Goal: Task Accomplishment & Management: Manage account settings

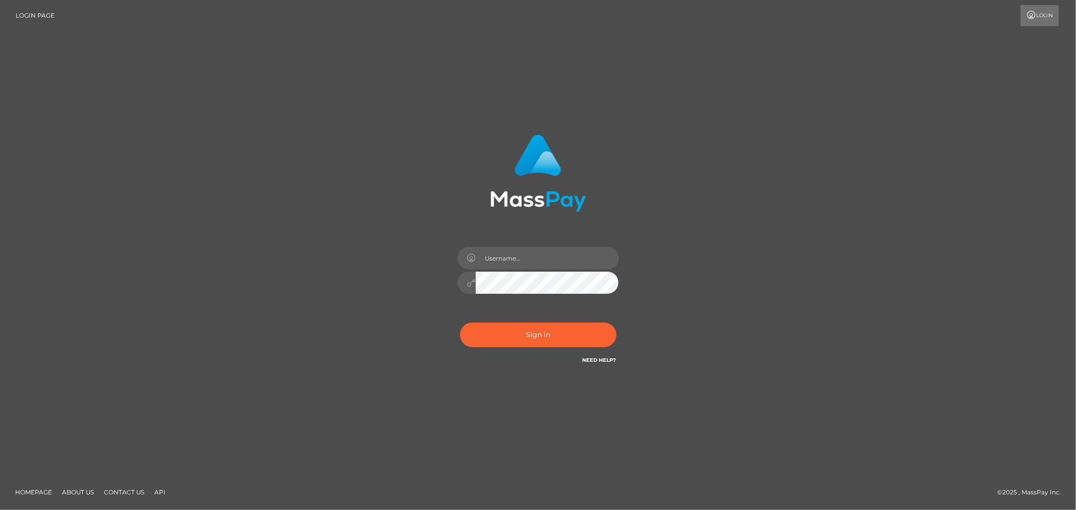
click at [546, 245] on div at bounding box center [538, 278] width 176 height 77
click at [546, 259] on input "text" at bounding box center [547, 258] width 143 height 23
type input "Allyssa"
click at [532, 331] on button "Sign in" at bounding box center [538, 335] width 156 height 25
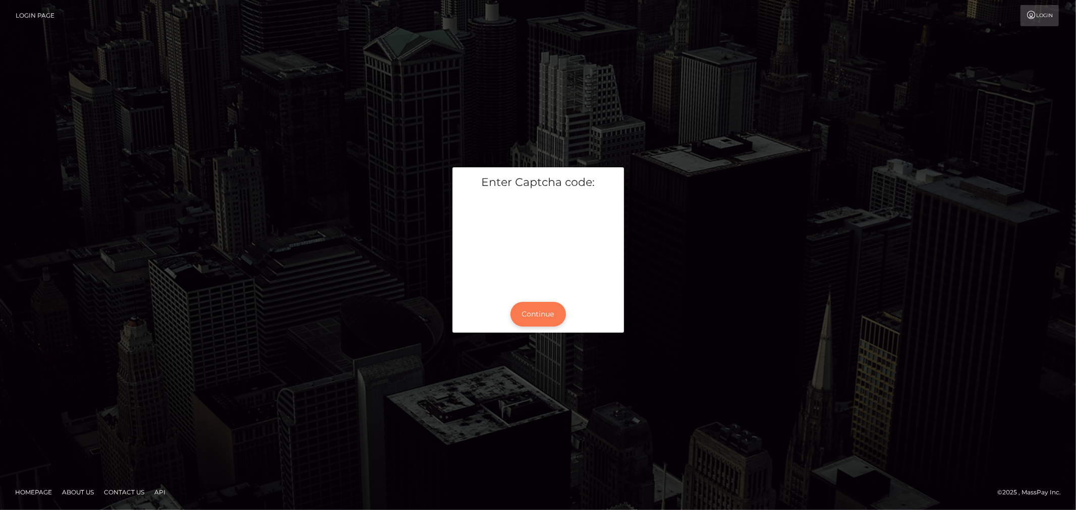
click at [535, 305] on button "Continue" at bounding box center [537, 314] width 55 height 25
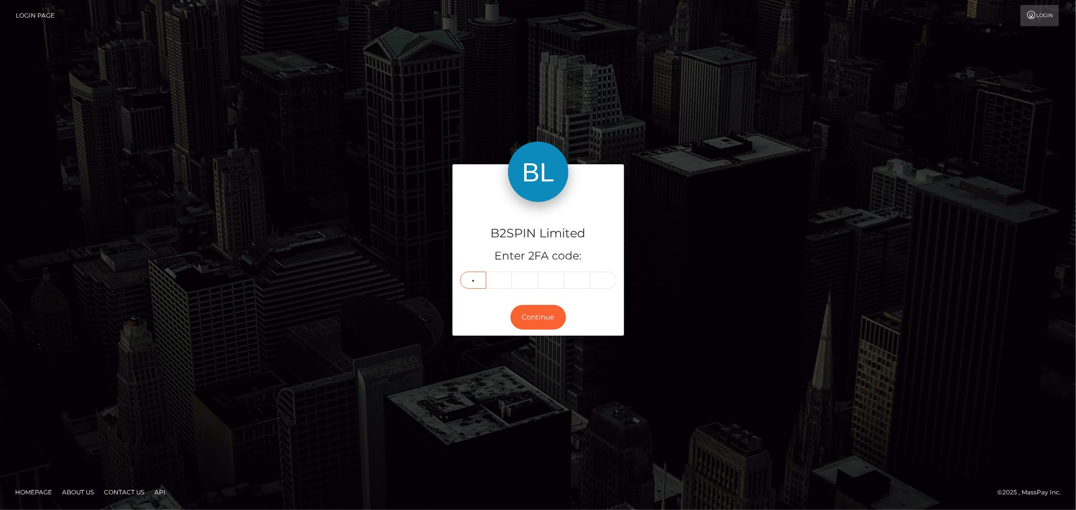
type input "0"
type input "2"
type input "3"
type input "6"
type input "2"
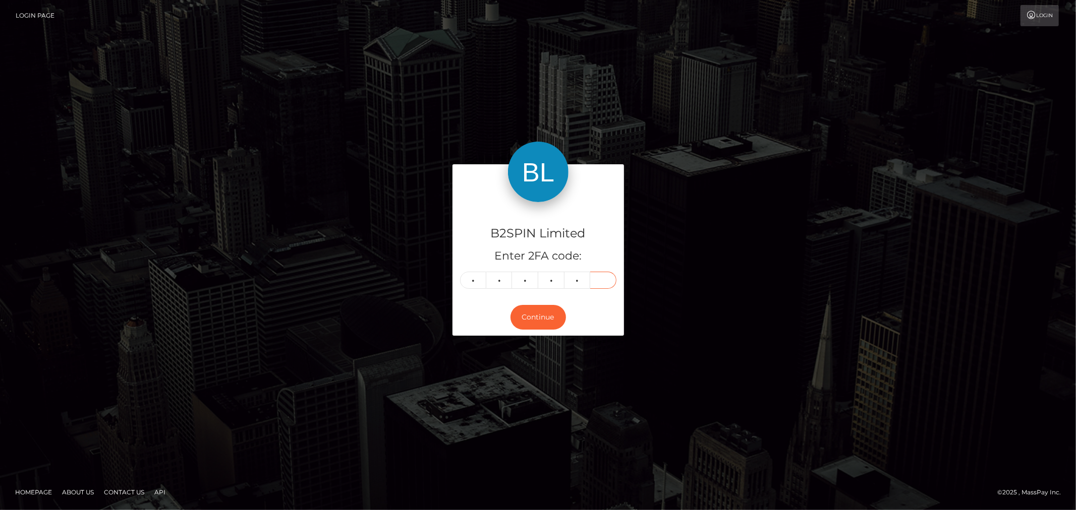
type input "3"
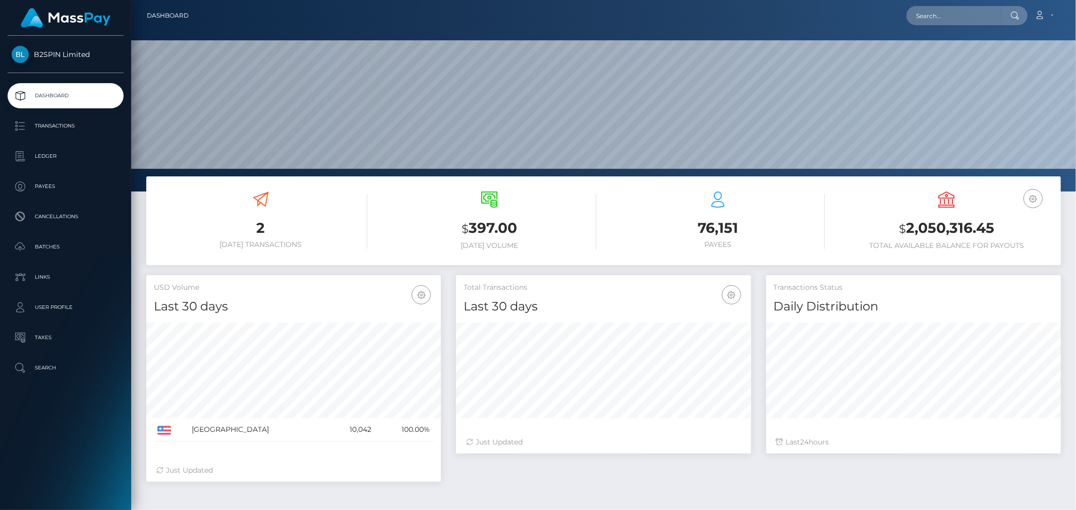
scroll to position [179, 294]
click at [933, 16] on input "text" at bounding box center [953, 15] width 95 height 19
paste input "3152845"
type input "3152845"
click at [926, 49] on link "VICTORIANA A OLIVAS" at bounding box center [946, 52] width 81 height 19
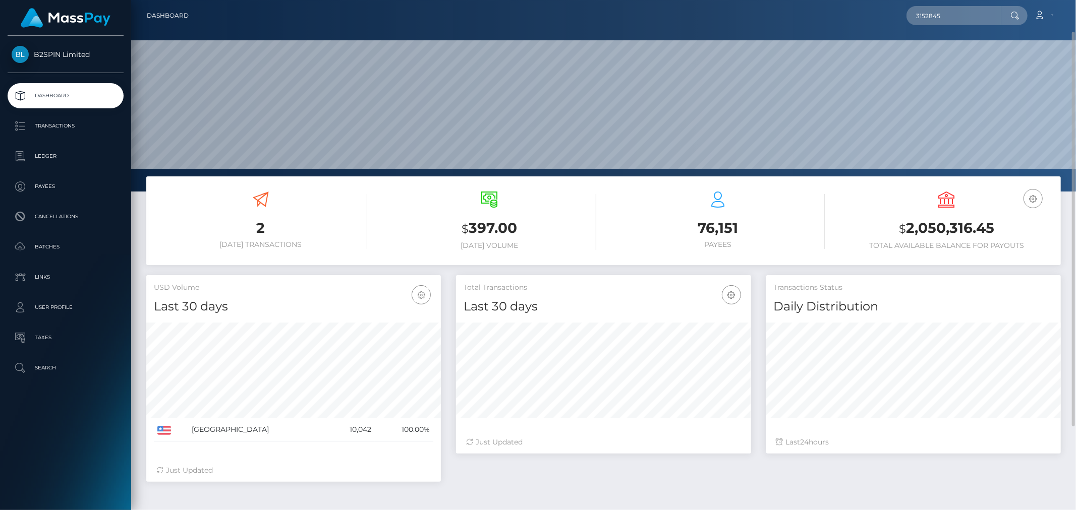
scroll to position [55, 0]
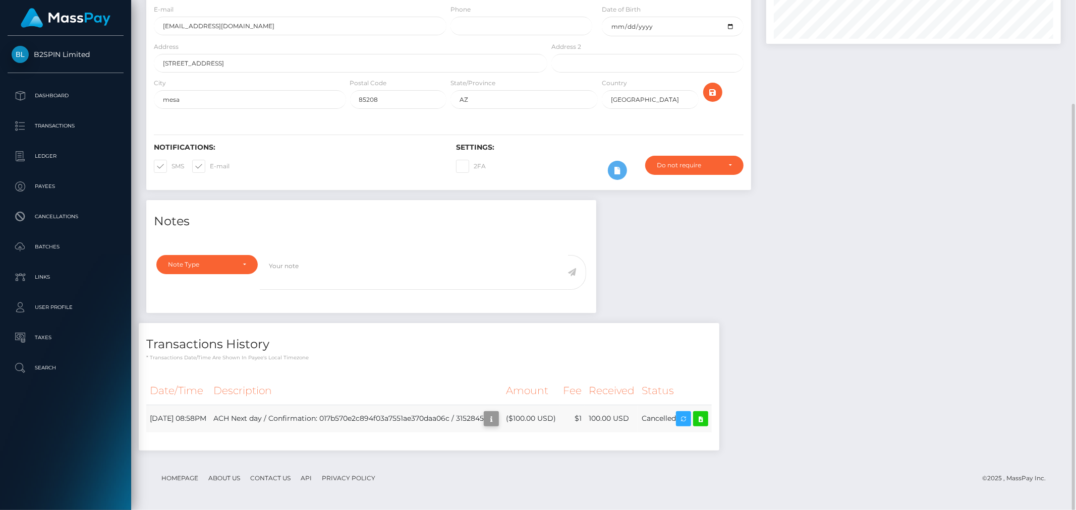
scroll to position [121, 294]
click at [497, 421] on icon "button" at bounding box center [491, 419] width 12 height 13
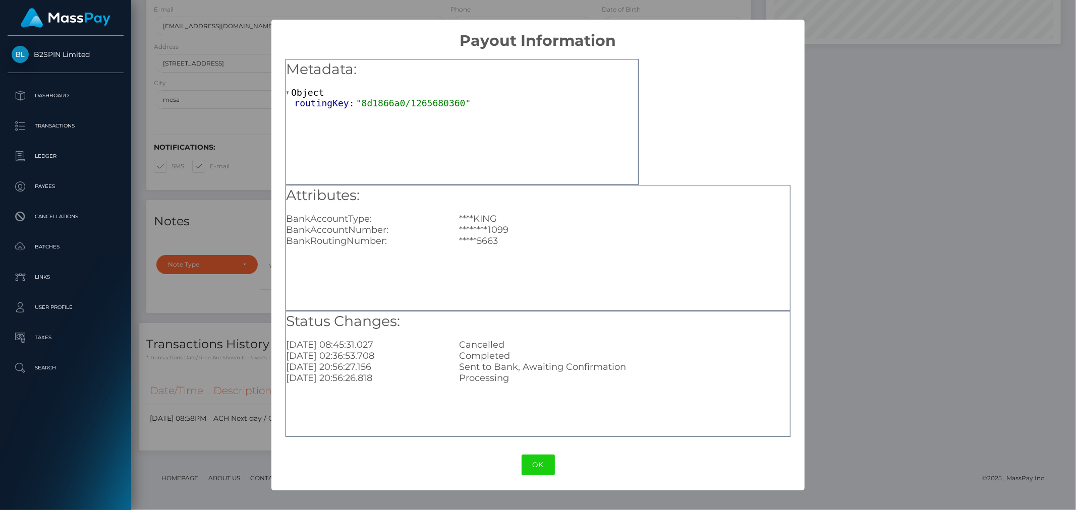
click at [947, 280] on div "× Payout Information Metadata: Object routingKey: "8d1866a0/1265680360" Attribu…" at bounding box center [538, 255] width 1076 height 510
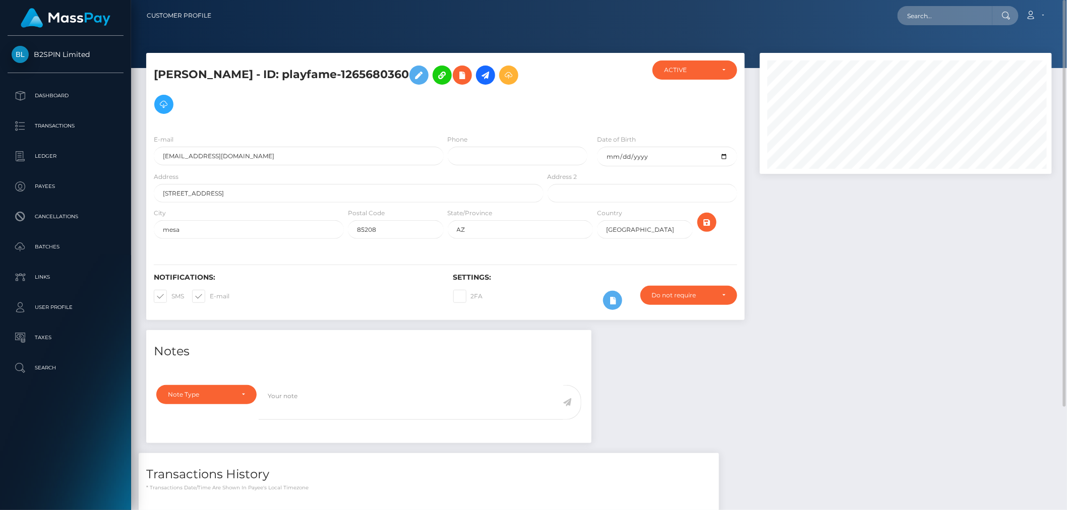
scroll to position [504157, 503986]
click at [925, 16] on input "text" at bounding box center [945, 15] width 95 height 19
paste input "8d1866a0_1265680360"
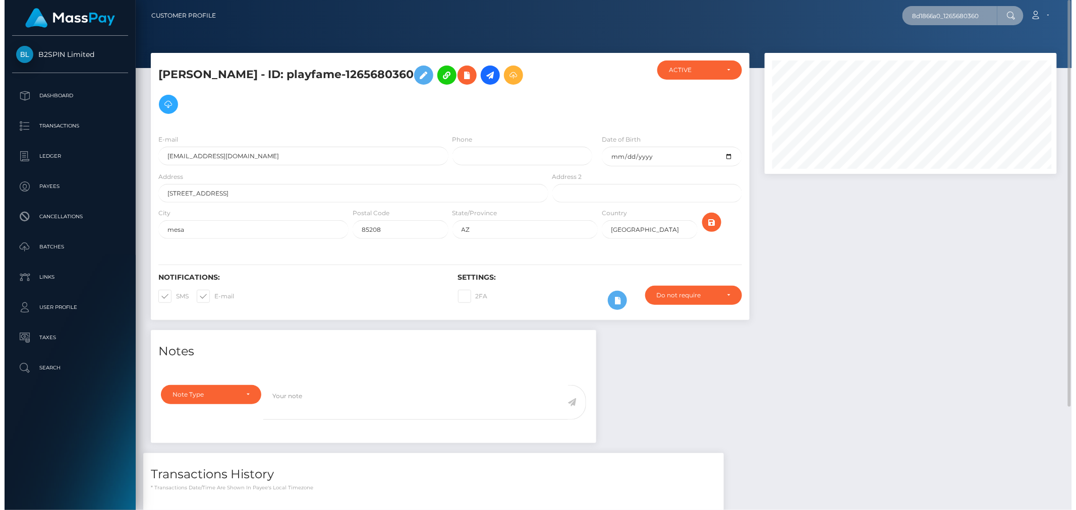
scroll to position [121, 294]
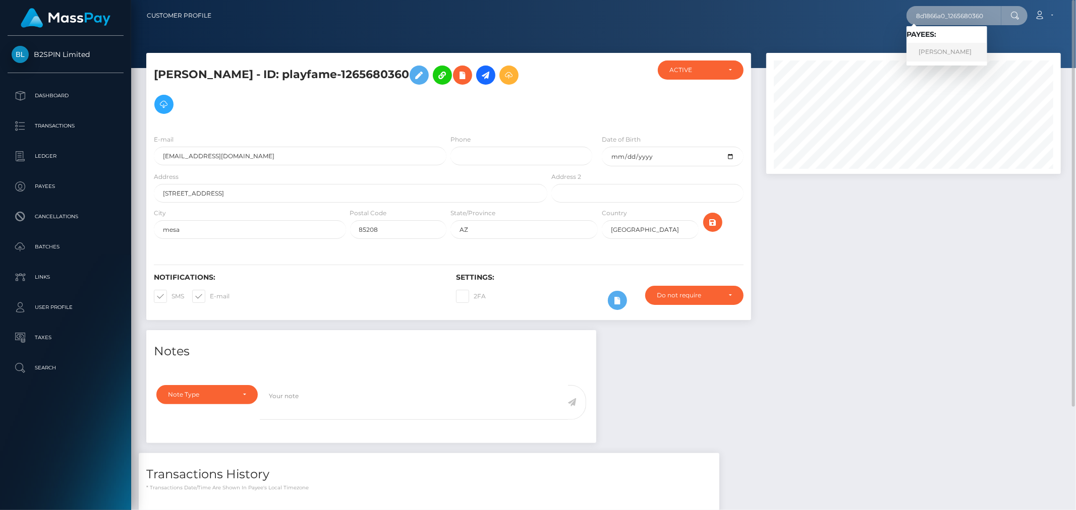
type input "8d1866a0_1265680360"
drag, startPoint x: 920, startPoint y: 54, endPoint x: 917, endPoint y: 58, distance: 5.7
click at [920, 53] on link "[PERSON_NAME]" at bounding box center [946, 52] width 81 height 19
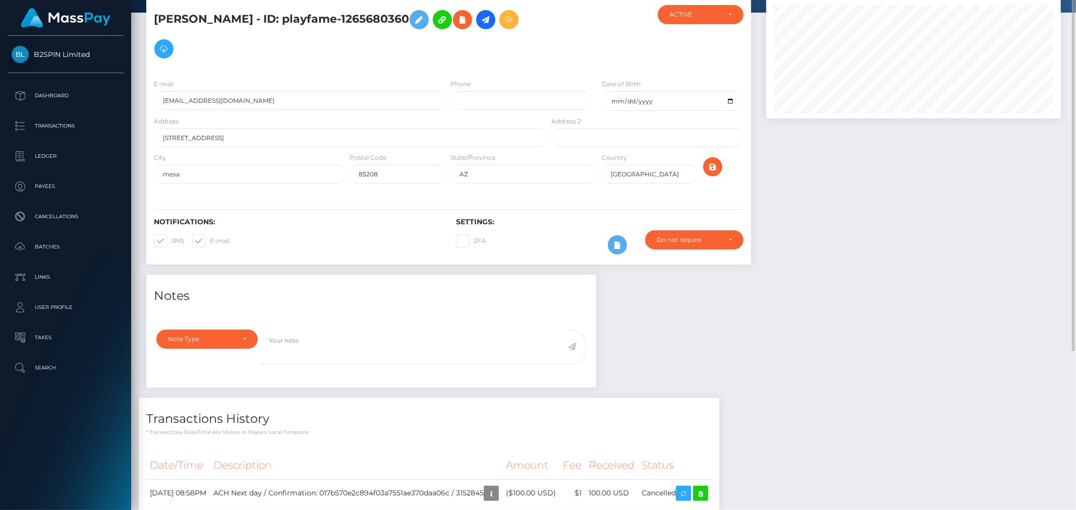
scroll to position [74, 0]
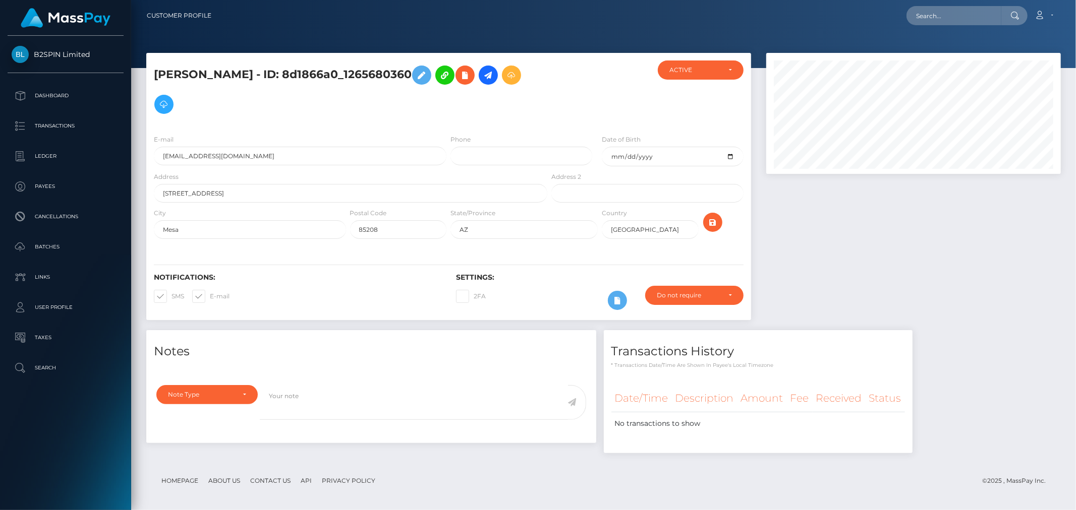
scroll to position [121, 294]
click at [921, 28] on nav "Customer Profile Loading... Loading... Account" at bounding box center [603, 15] width 945 height 31
click at [935, 17] on input "text" at bounding box center [953, 15] width 95 height 19
paste input "3152845"
type input "3152845a"
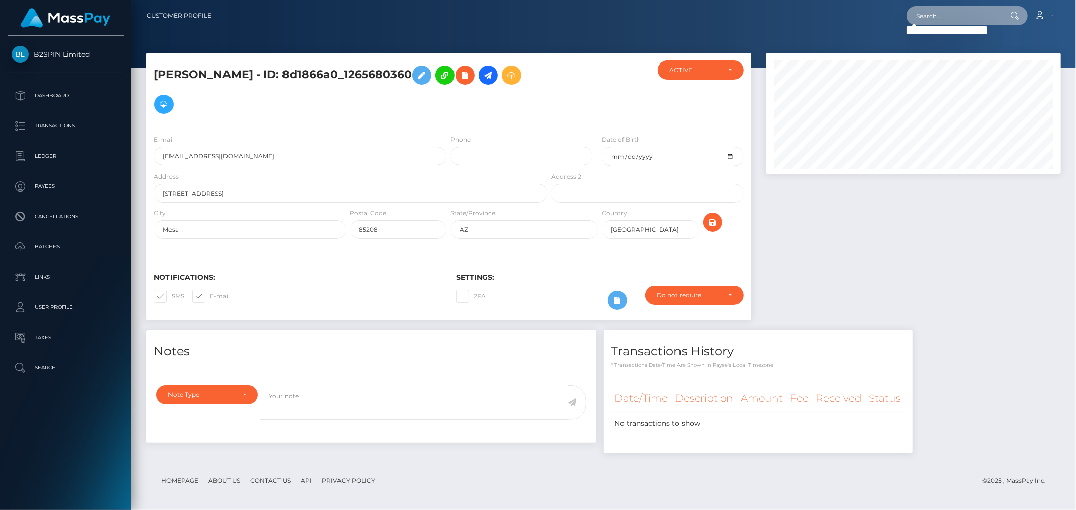
click at [950, 22] on input "text" at bounding box center [953, 15] width 95 height 19
paste input "[PERSON_NAME]"
type input "[PERSON_NAME]"
click at [945, 51] on link "[PERSON_NAME]" at bounding box center [946, 52] width 81 height 19
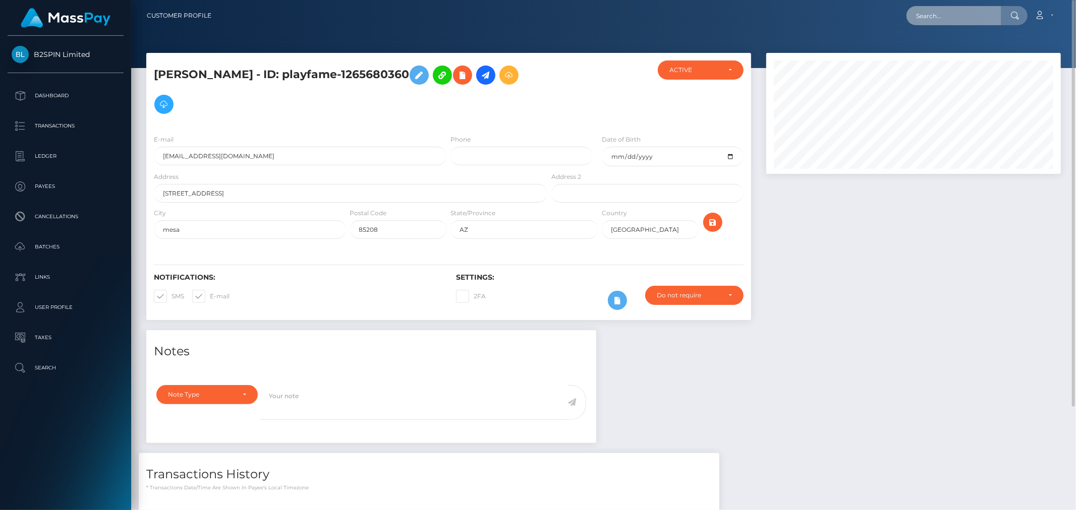
click at [945, 13] on input "text" at bounding box center [953, 15] width 95 height 19
paste input "[PERSON_NAME]"
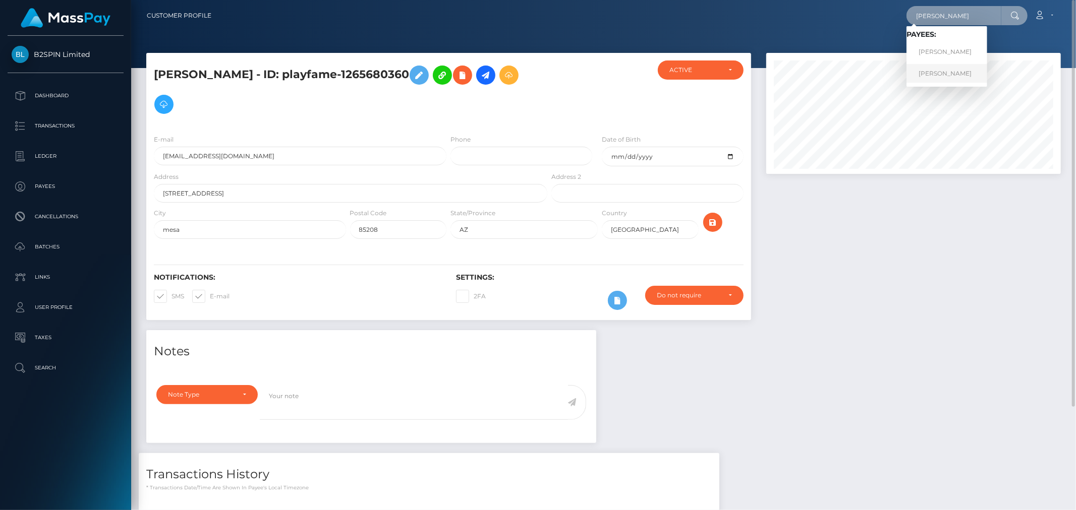
type input "victoriana a olivas"
click at [931, 72] on link "Victoriana A Olivas" at bounding box center [946, 73] width 81 height 19
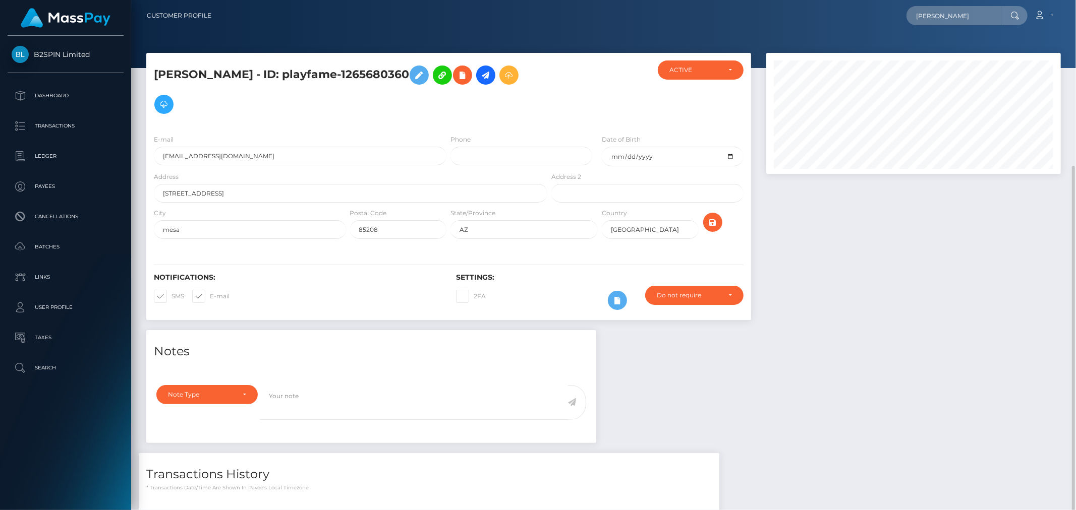
scroll to position [92, 0]
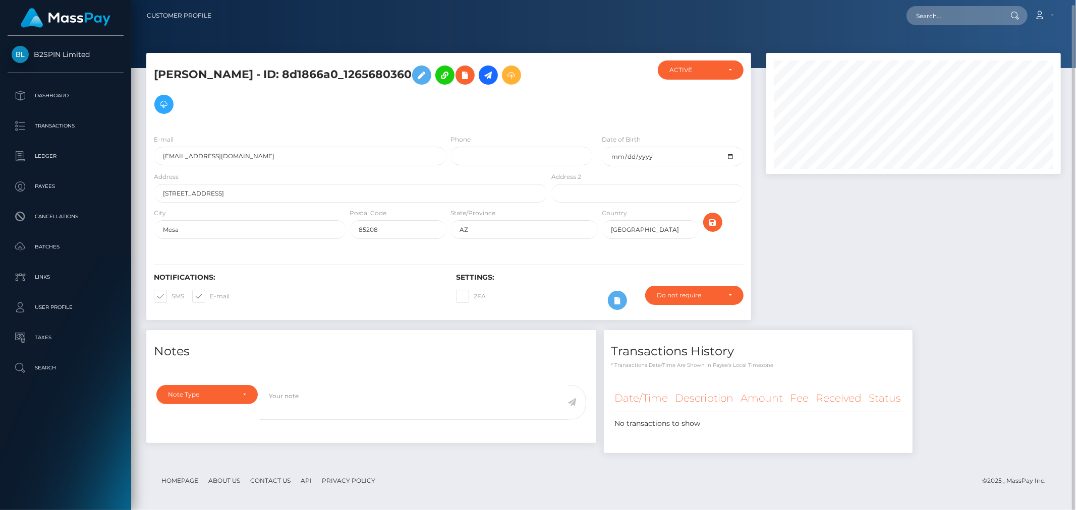
scroll to position [121, 294]
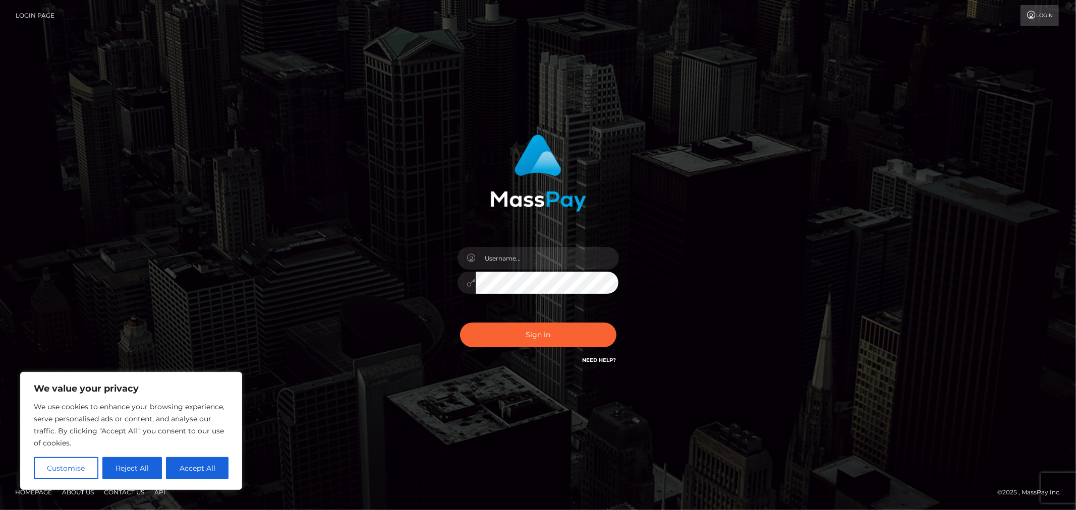
click at [526, 269] on div at bounding box center [538, 278] width 176 height 77
click at [536, 262] on input "text" at bounding box center [547, 258] width 143 height 23
type input "Allyssa"
click at [482, 347] on div "Sign in Need Help?" at bounding box center [538, 339] width 176 height 45
click at [503, 334] on button "Sign in" at bounding box center [538, 335] width 156 height 25
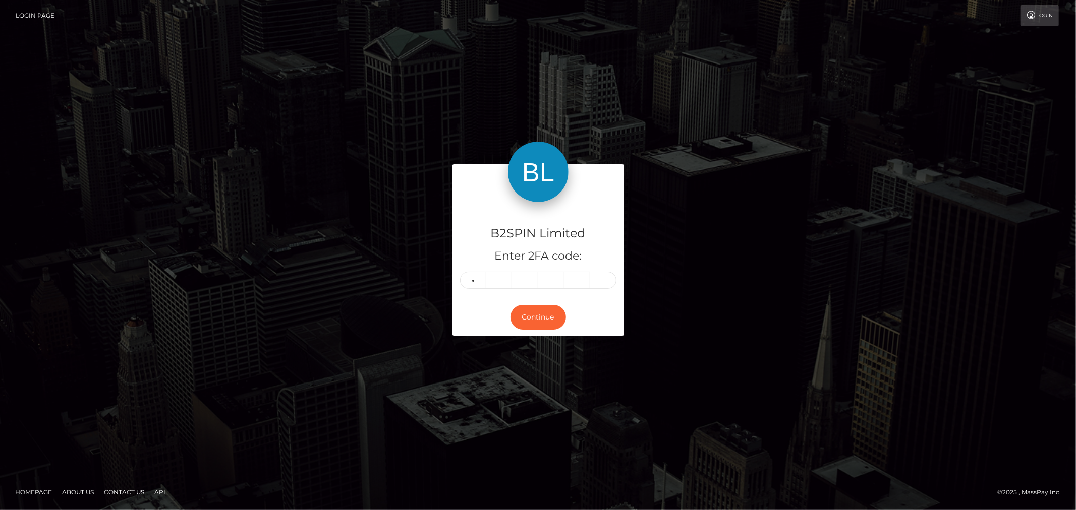
type input "8"
type input "0"
type input "4"
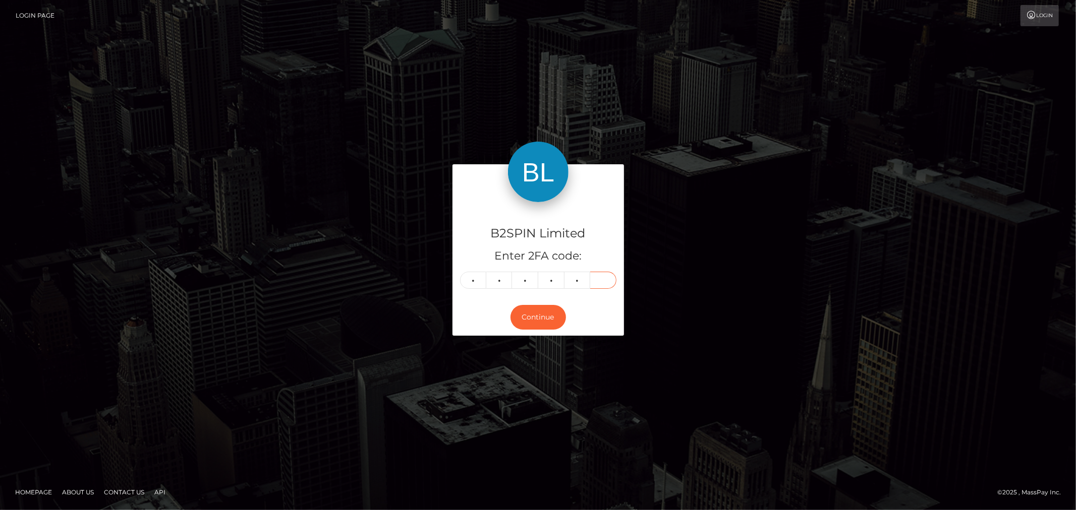
type input "1"
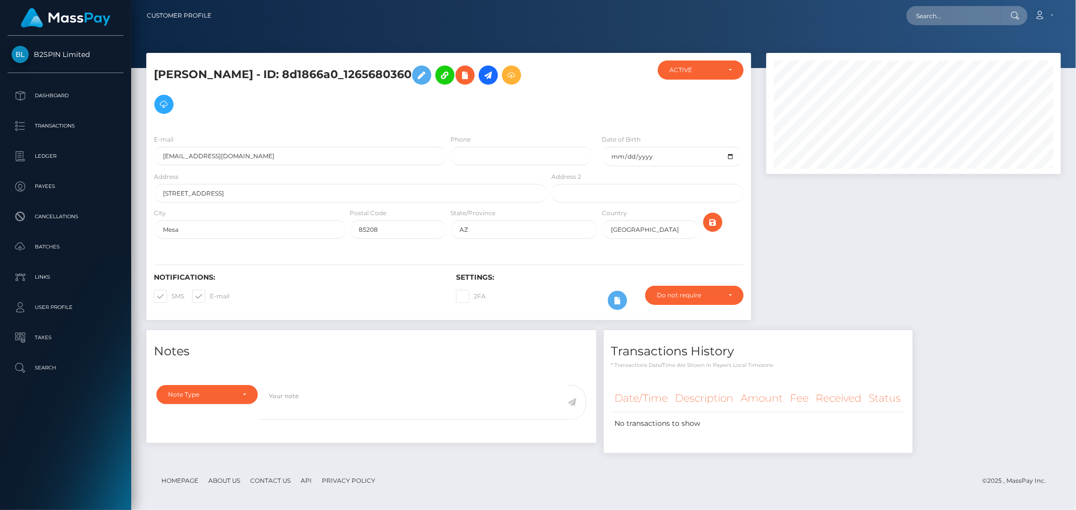
scroll to position [121, 294]
click at [951, 19] on input "text" at bounding box center [953, 15] width 95 height 19
paste input "3152845"
type input "3152845"
click at [930, 52] on link "VICTORIANA A OLIVAS" at bounding box center [946, 52] width 81 height 19
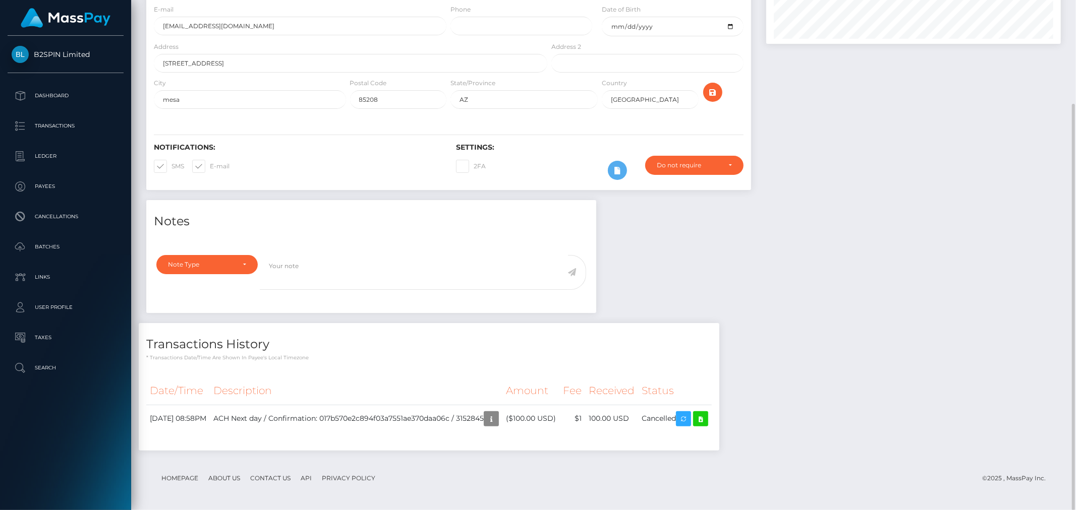
scroll to position [121, 294]
click at [706, 417] on icon at bounding box center [700, 419] width 12 height 13
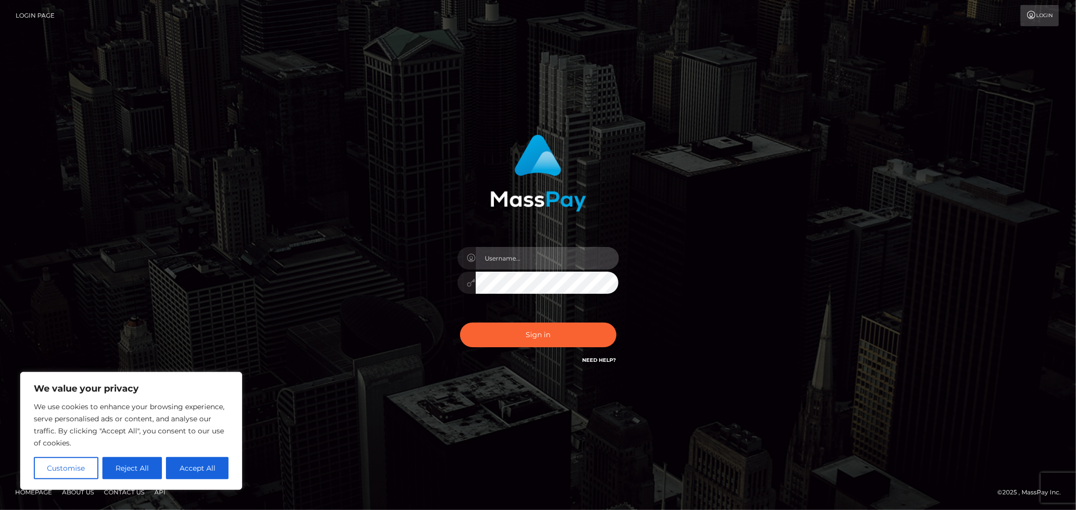
click at [533, 265] on input "text" at bounding box center [547, 258] width 143 height 23
type input "Allyssa"
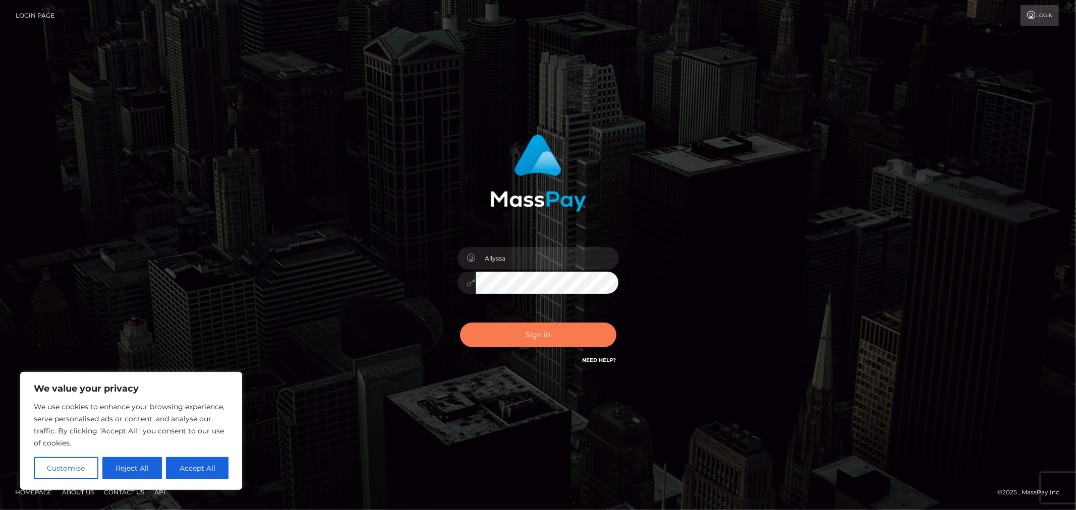
click at [496, 339] on button "Sign in" at bounding box center [538, 335] width 156 height 25
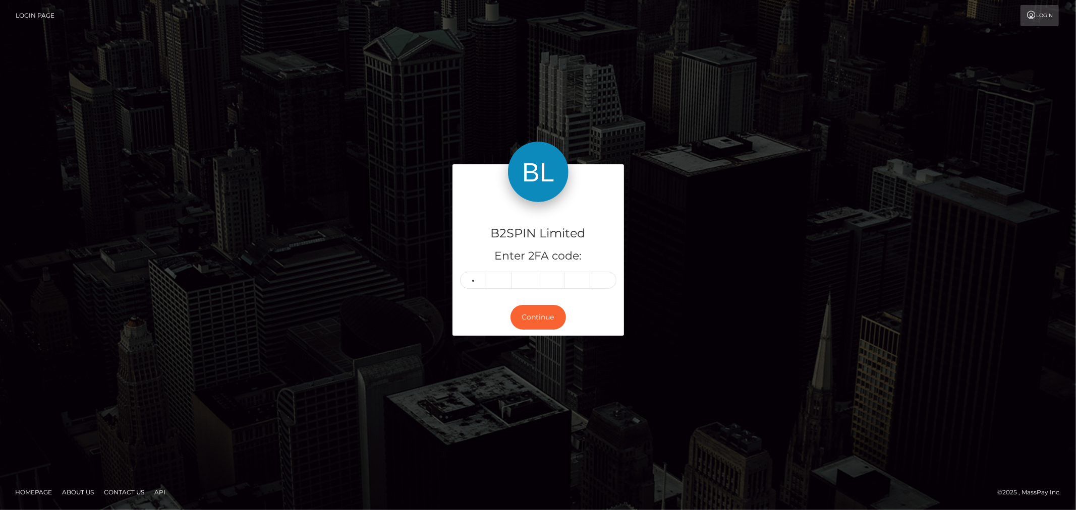
type input "9"
type input "4"
type input "1"
type input "0"
type input "8"
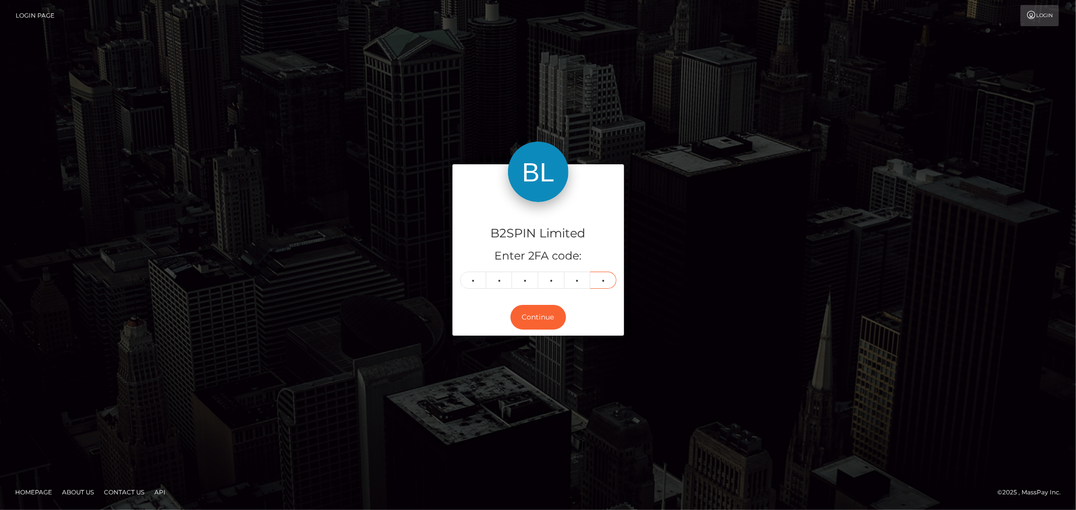
type input "8"
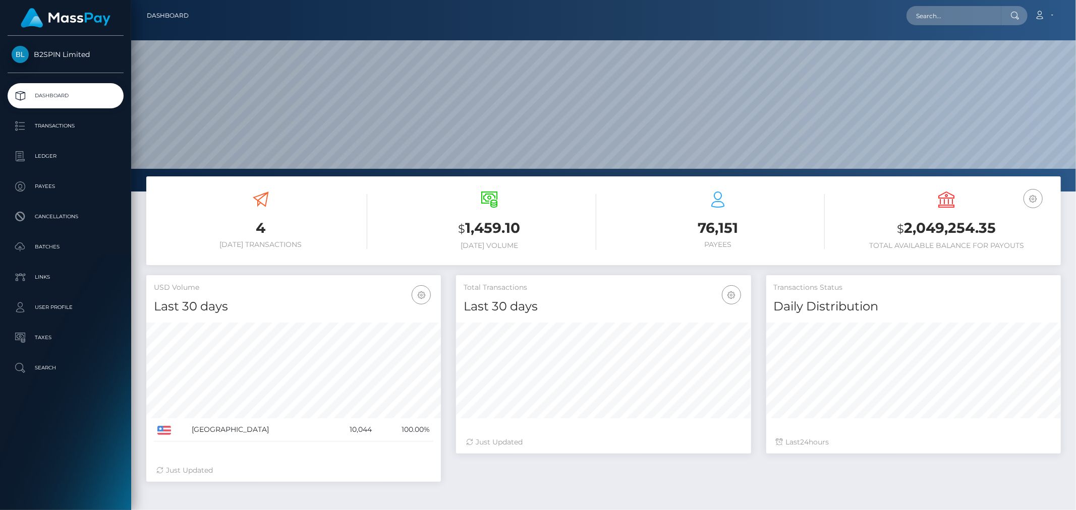
scroll to position [179, 294]
click at [77, 128] on p "Transactions" at bounding box center [66, 126] width 108 height 15
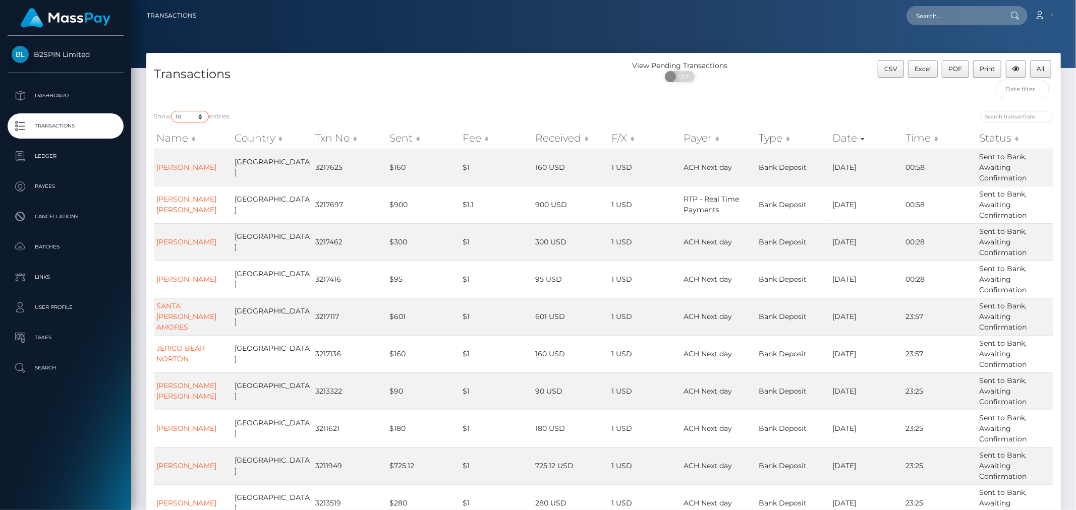
click at [189, 120] on select "10 25 50 100 250 500 1,000 3,500" at bounding box center [190, 117] width 38 height 12
select select "3500"
click at [172, 111] on select "10 25 50 100 250 500 1,000 3,500" at bounding box center [190, 117] width 38 height 12
click at [668, 78] on span at bounding box center [672, 76] width 14 height 11
checkbox input "true"
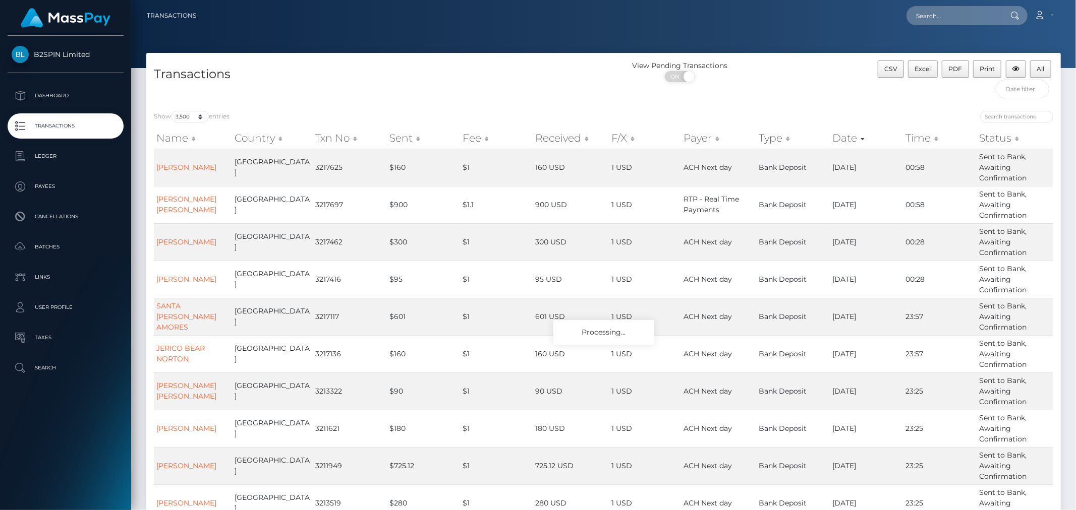
click at [497, 69] on h4 "Transactions" at bounding box center [375, 75] width 442 height 18
click at [930, 72] on span "Excel" at bounding box center [923, 69] width 16 height 8
click at [496, 69] on h4 "Transactions" at bounding box center [375, 75] width 442 height 18
click at [920, 66] on span "Excel" at bounding box center [923, 69] width 16 height 8
click at [1040, 12] on icon at bounding box center [1039, 15] width 11 height 8
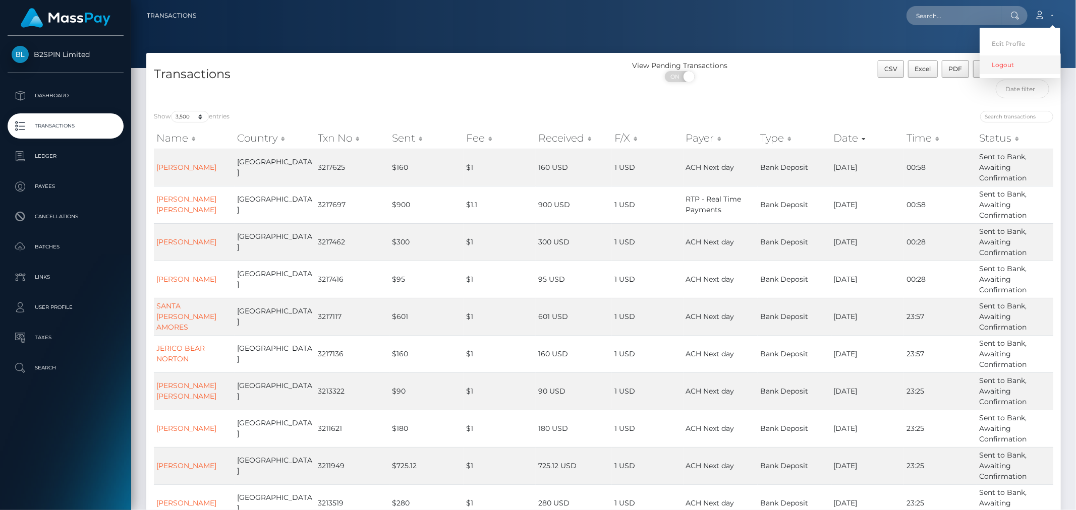
drag, startPoint x: 1001, startPoint y: 70, endPoint x: 997, endPoint y: 62, distance: 8.8
click at [1001, 70] on link "Logout" at bounding box center [1019, 64] width 81 height 19
